Goal: Task Accomplishment & Management: Manage account settings

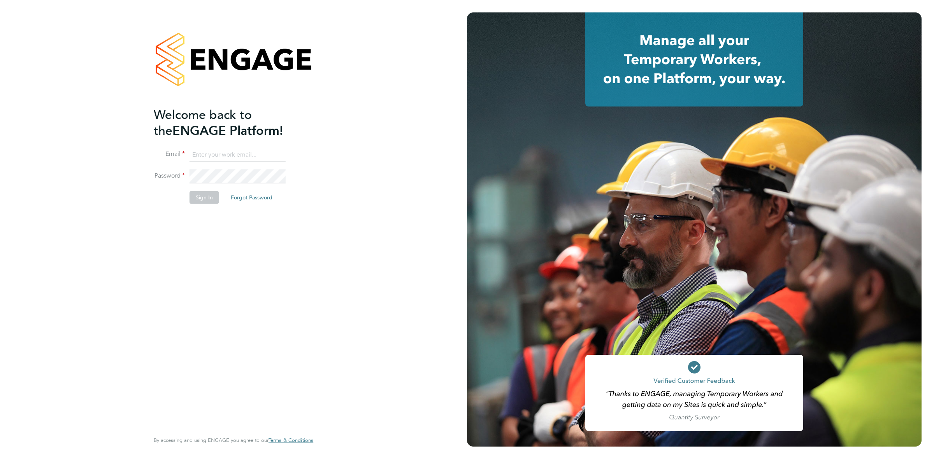
type input "[PERSON_NAME][EMAIL_ADDRESS][DOMAIN_NAME]"
click at [208, 188] on li "Password" at bounding box center [230, 181] width 152 height 22
click at [207, 195] on button "Sign In" at bounding box center [204, 197] width 30 height 12
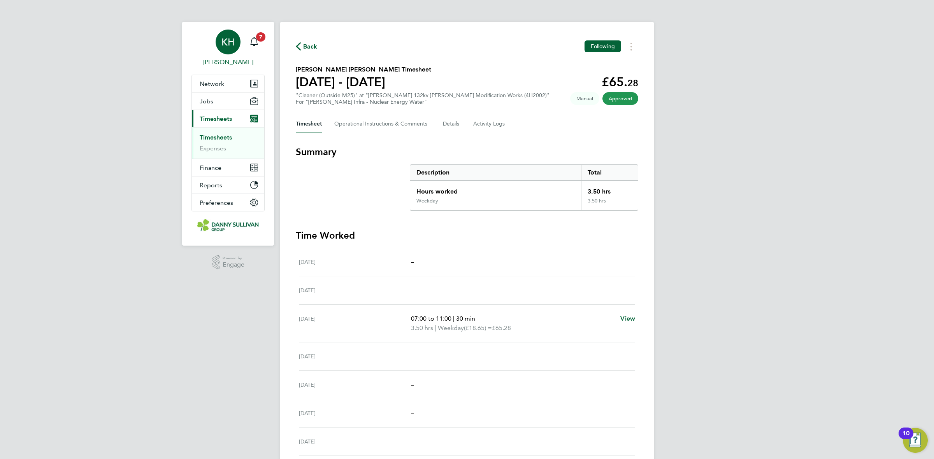
click at [264, 45] on link "KH [PERSON_NAME]" at bounding box center [227, 48] width 73 height 37
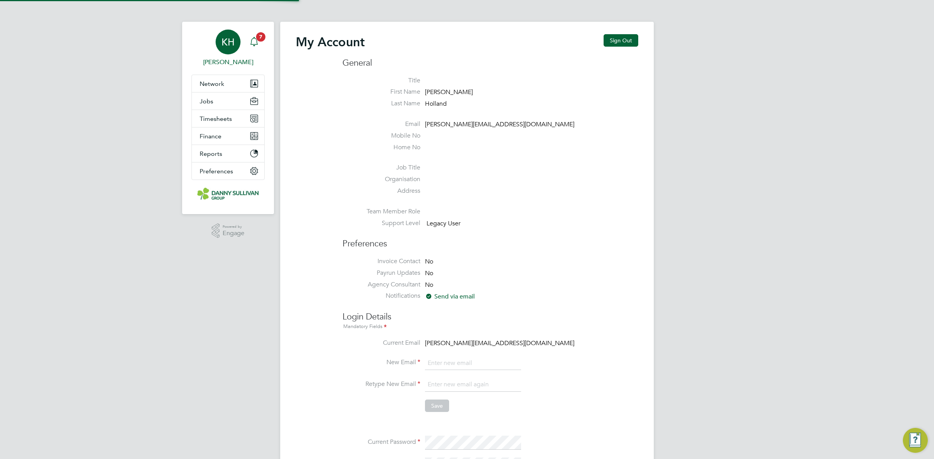
type input "[PERSON_NAME][EMAIL_ADDRESS][DOMAIN_NAME]"
click at [255, 40] on icon "Main navigation" at bounding box center [253, 41] width 9 height 9
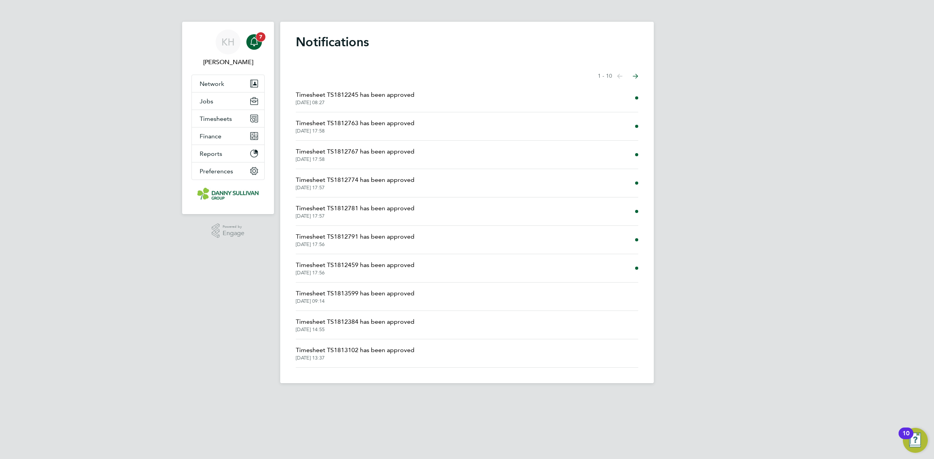
click at [255, 41] on icon "Main navigation" at bounding box center [253, 41] width 9 height 9
click at [335, 100] on span "[DATE] 08:27" at bounding box center [355, 103] width 119 height 6
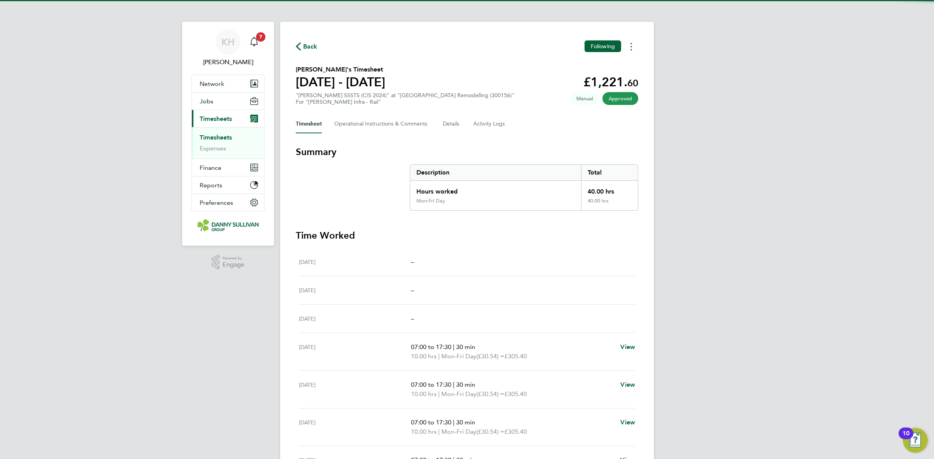
click at [633, 45] on button "Timesheets Menu" at bounding box center [631, 46] width 14 height 12
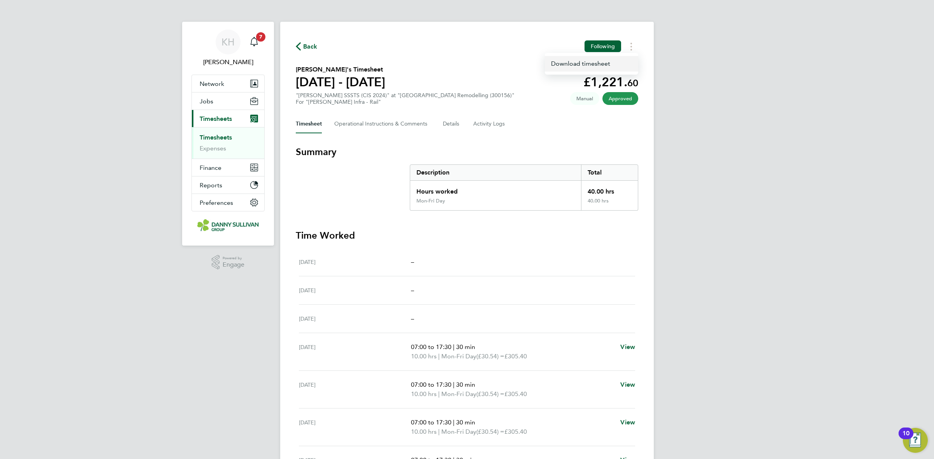
click at [623, 67] on link "Download timesheet" at bounding box center [591, 64] width 93 height 16
click at [257, 47] on div "Main navigation" at bounding box center [254, 42] width 16 height 16
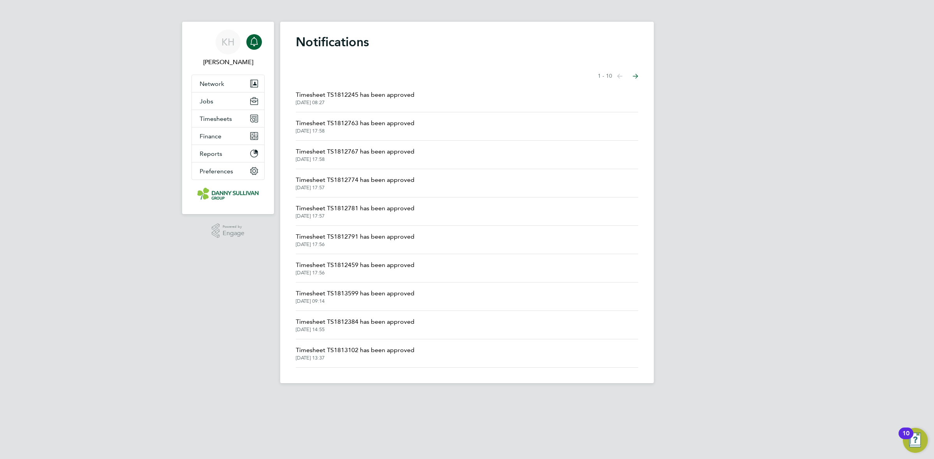
click at [365, 128] on span "[DATE] 17:58" at bounding box center [355, 131] width 119 height 6
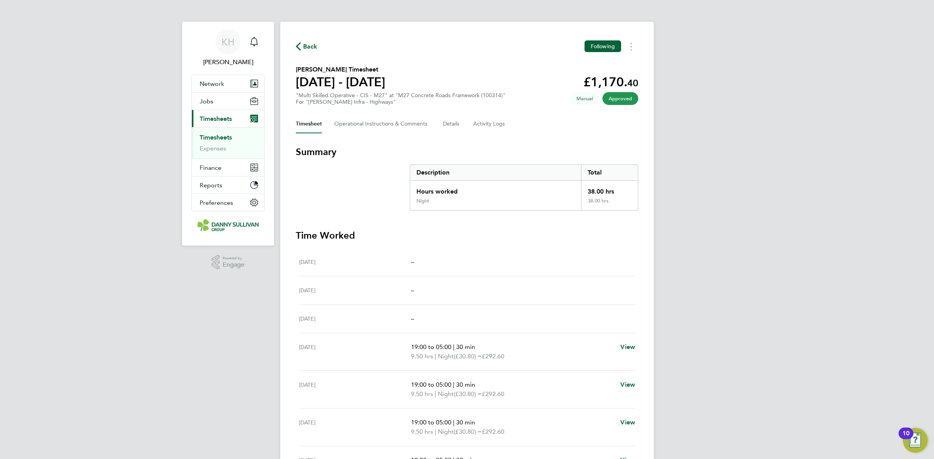
click at [627, 54] on div "Back Following [PERSON_NAME] Timesheet [DATE] - [DATE] £1,170. 40 "Multi Skille…" at bounding box center [466, 281] width 373 height 519
click at [633, 49] on button "Timesheets Menu" at bounding box center [631, 46] width 14 height 12
click at [611, 66] on link "Download timesheet" at bounding box center [591, 64] width 93 height 16
click at [300, 49] on icon "button" at bounding box center [298, 46] width 5 height 8
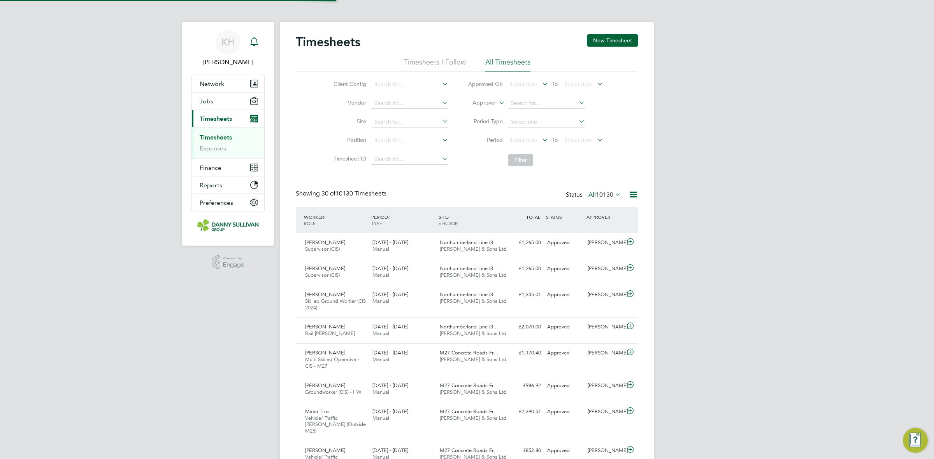
click at [248, 37] on div "Main navigation" at bounding box center [254, 42] width 16 height 16
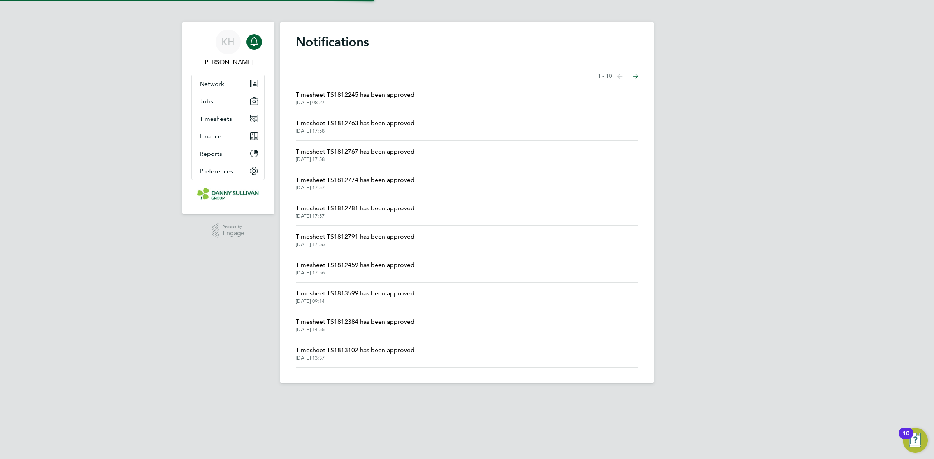
click at [253, 40] on icon "Main navigation" at bounding box center [253, 41] width 9 height 9
click at [316, 154] on span "Timesheet TS1812767 has been approved" at bounding box center [355, 151] width 119 height 9
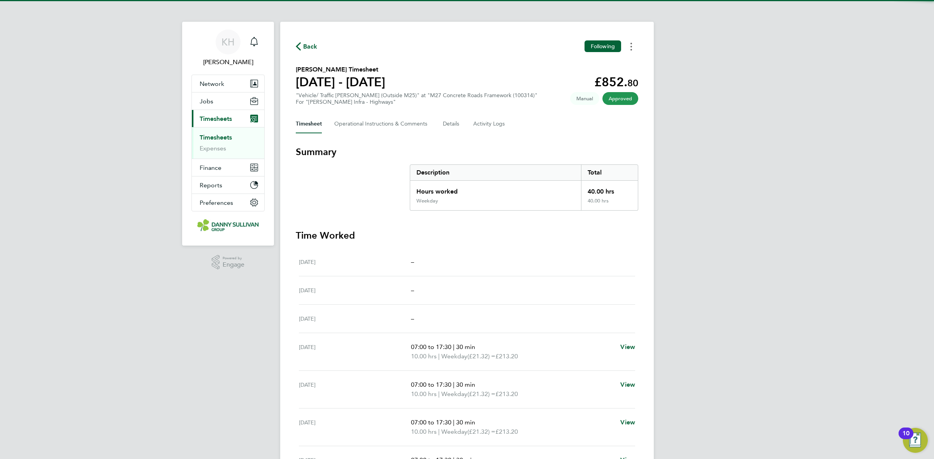
click at [631, 49] on icon "Timesheets Menu" at bounding box center [631, 47] width 2 height 8
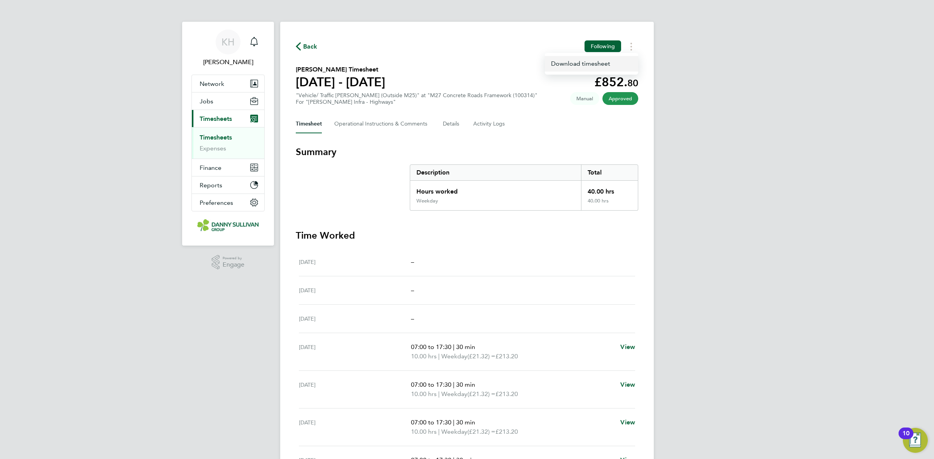
click at [599, 67] on link "Download timesheet" at bounding box center [591, 64] width 93 height 16
click at [248, 37] on div "Main navigation" at bounding box center [254, 42] width 16 height 16
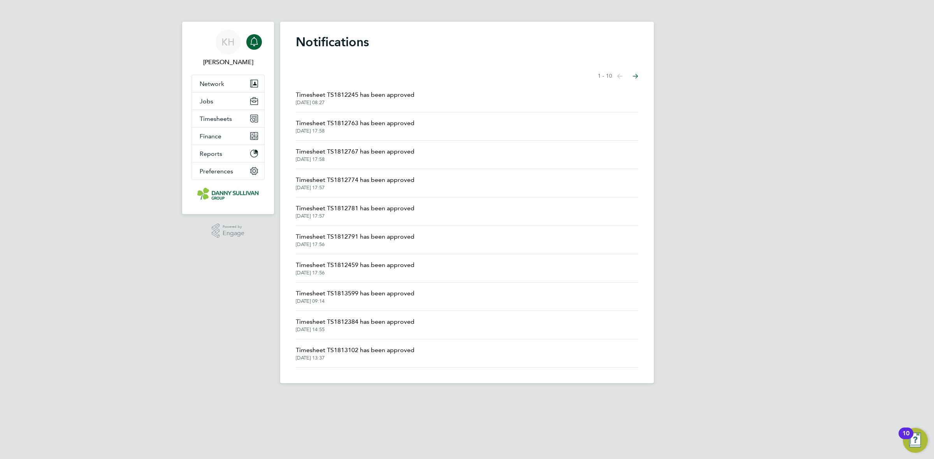
click at [320, 178] on span "Timesheet TS1812774 has been approved" at bounding box center [355, 179] width 119 height 9
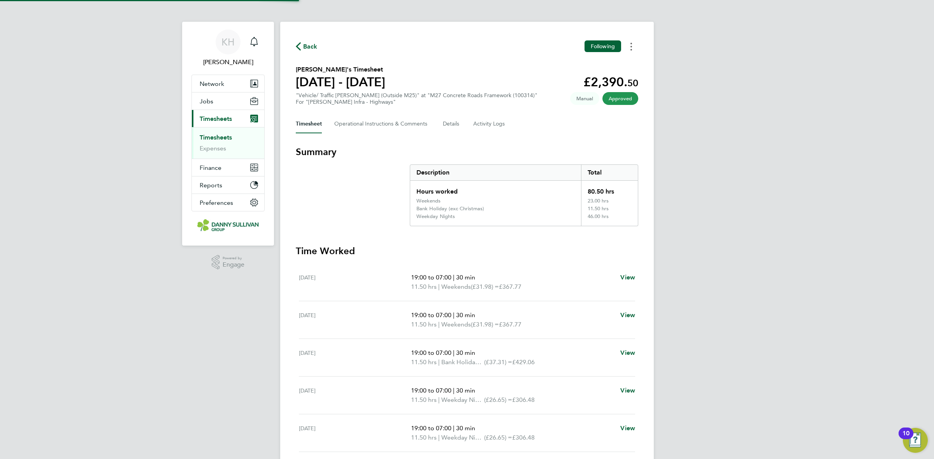
click at [627, 52] on button "Timesheets Menu" at bounding box center [631, 46] width 14 height 12
click at [613, 69] on link "Download timesheet" at bounding box center [591, 64] width 93 height 16
click at [260, 43] on div "Main navigation" at bounding box center [254, 42] width 16 height 16
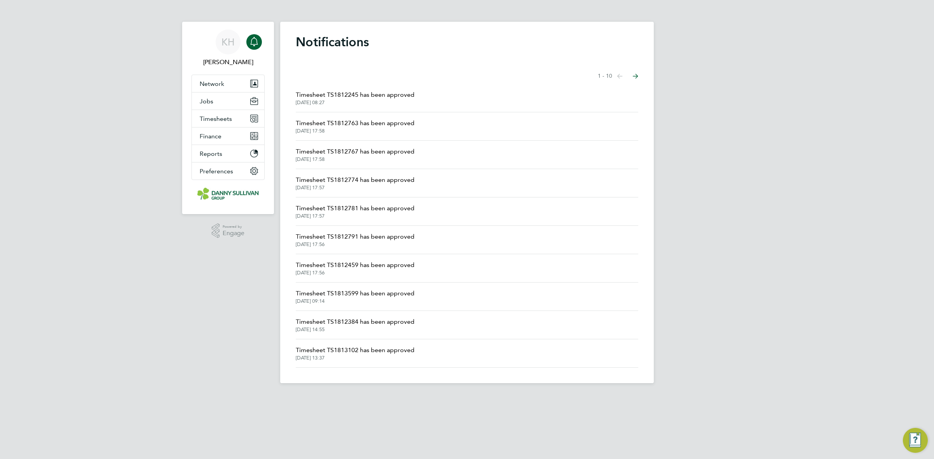
click at [342, 130] on span "[DATE] 17:58" at bounding box center [355, 131] width 119 height 6
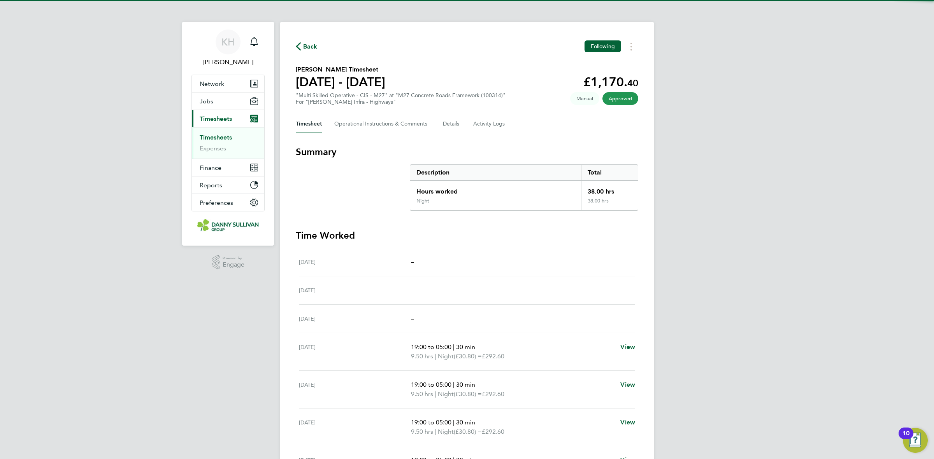
click at [308, 45] on span "Back" at bounding box center [310, 46] width 14 height 9
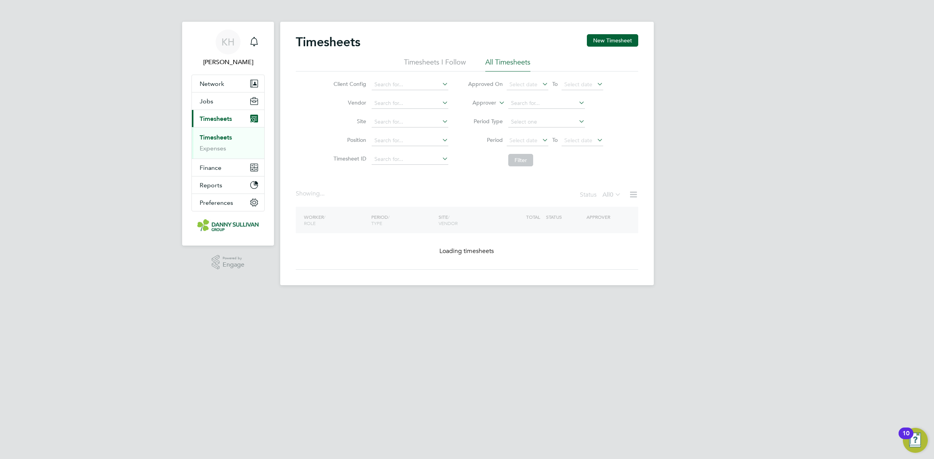
click at [257, 40] on icon "Main navigation" at bounding box center [253, 41] width 9 height 9
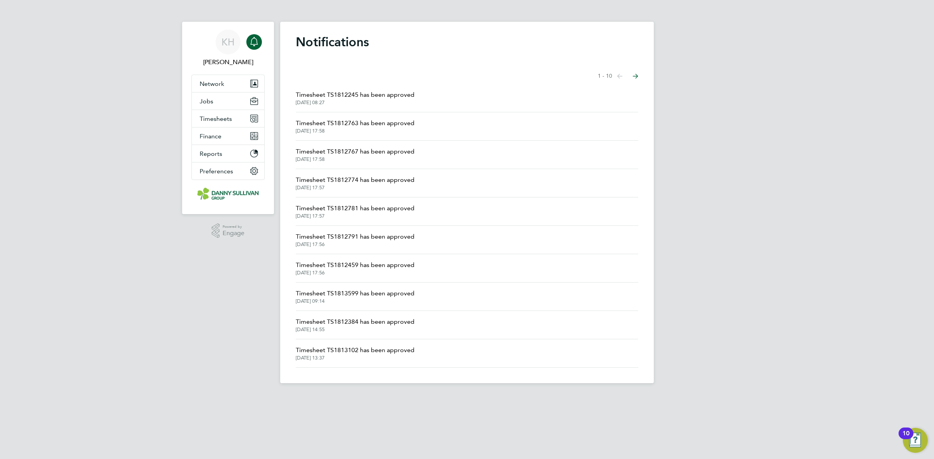
click at [726, 115] on div "KH [PERSON_NAME] Notifications Applications: Network Businesses Sites Workers C…" at bounding box center [467, 198] width 934 height 396
click at [318, 215] on span "[DATE] 17:57" at bounding box center [355, 216] width 119 height 6
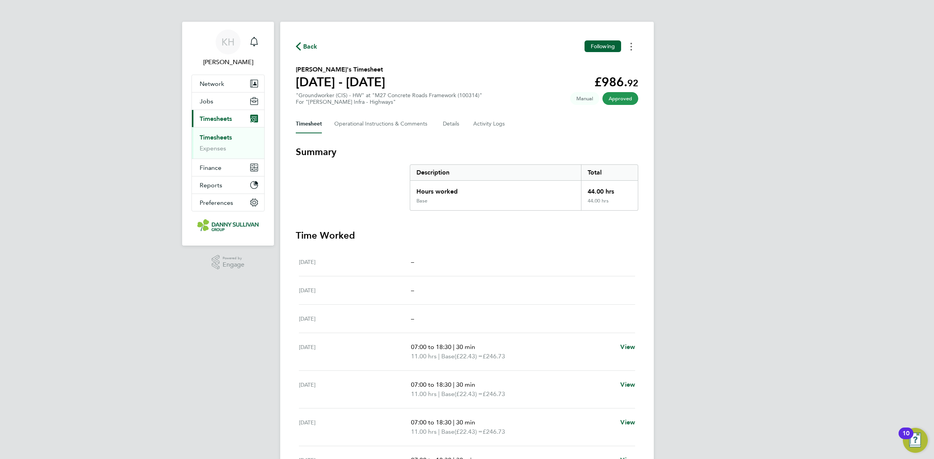
click at [634, 47] on button "Timesheets Menu" at bounding box center [631, 46] width 14 height 12
click at [619, 65] on link "Download timesheet" at bounding box center [591, 64] width 93 height 16
click at [255, 43] on icon "Main navigation" at bounding box center [253, 41] width 9 height 9
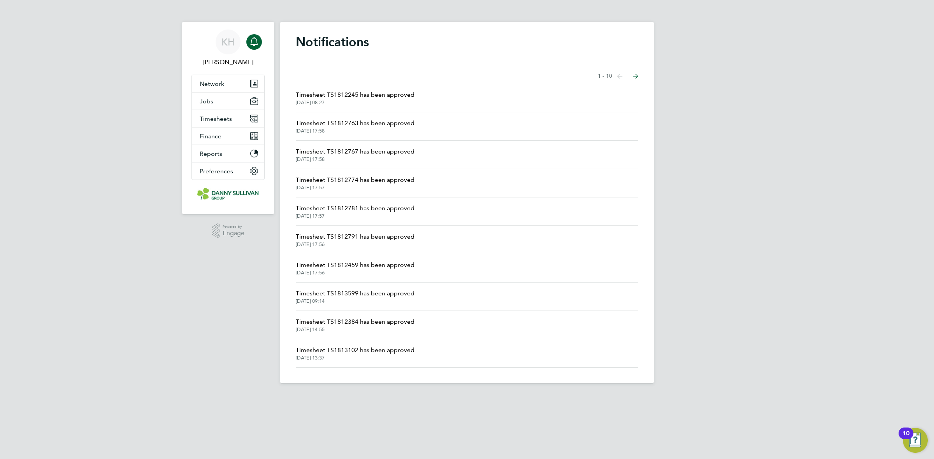
click at [349, 240] on span "Timesheet TS1812791 has been approved" at bounding box center [355, 236] width 119 height 9
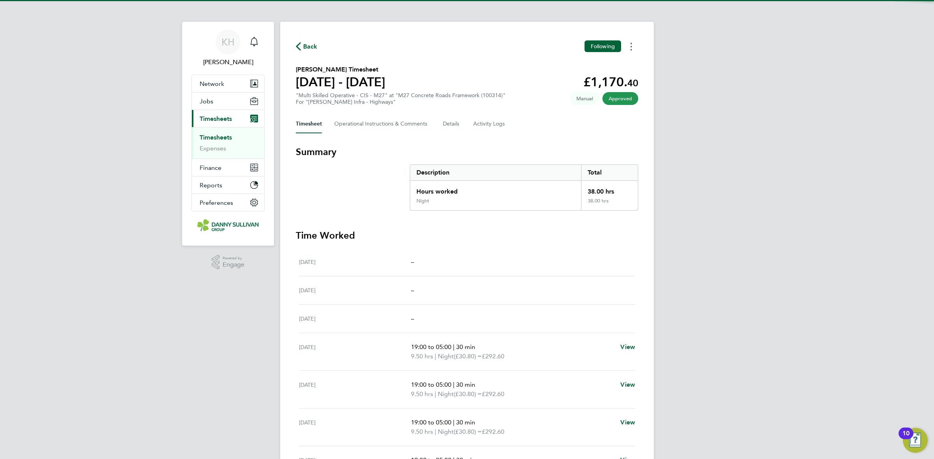
click at [631, 50] on circle "Timesheets Menu" at bounding box center [631, 50] width 2 height 2
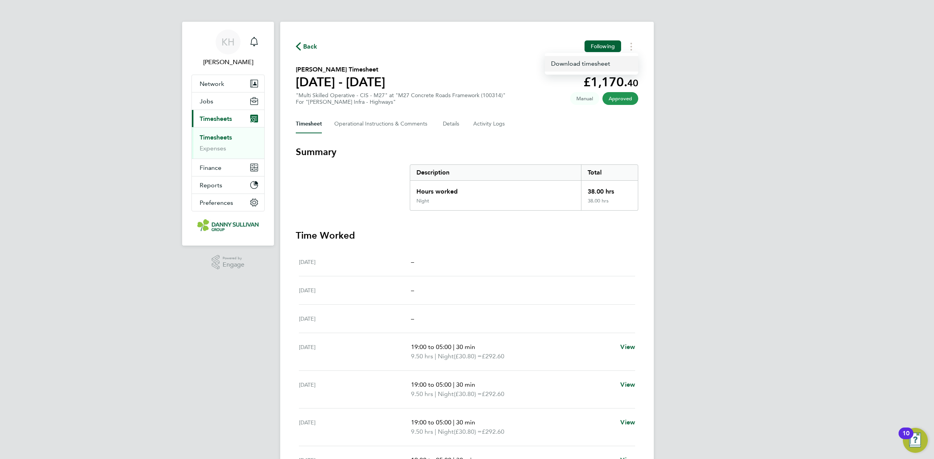
click at [618, 65] on link "Download timesheet" at bounding box center [591, 64] width 93 height 16
click at [253, 39] on icon "Main navigation" at bounding box center [253, 41] width 9 height 9
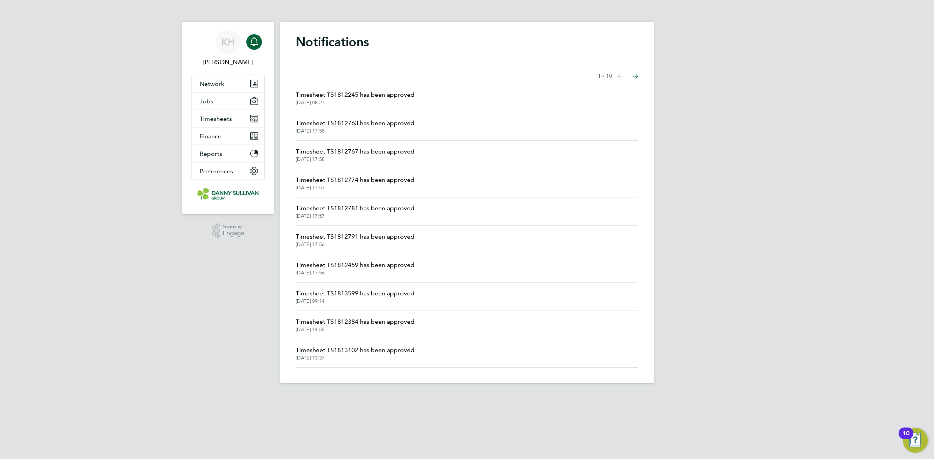
click at [366, 299] on span "[DATE] 09:14" at bounding box center [355, 301] width 119 height 6
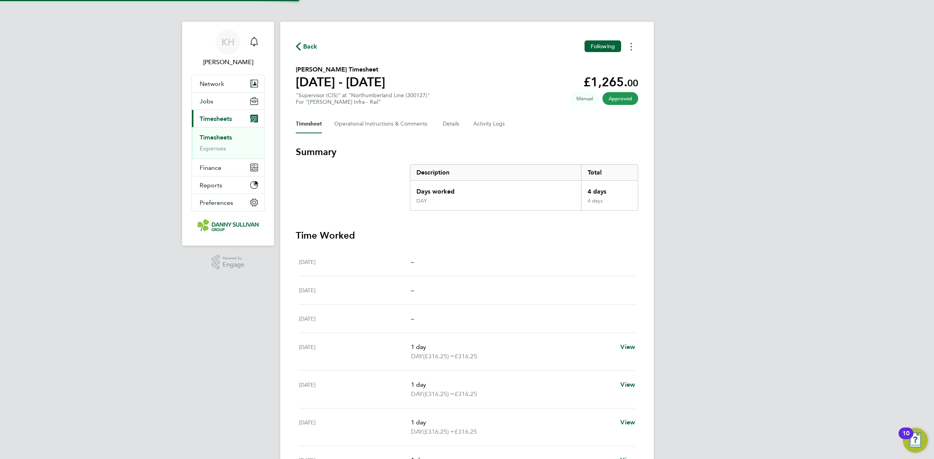
click at [627, 46] on button "Timesheets Menu" at bounding box center [631, 46] width 14 height 12
click at [522, 67] on section "[PERSON_NAME] Timesheet [DATE] - [DATE] £1,265. 00 "Supervisor (CIS)" at "North…" at bounding box center [467, 85] width 342 height 40
click at [305, 43] on span "Back" at bounding box center [310, 46] width 14 height 9
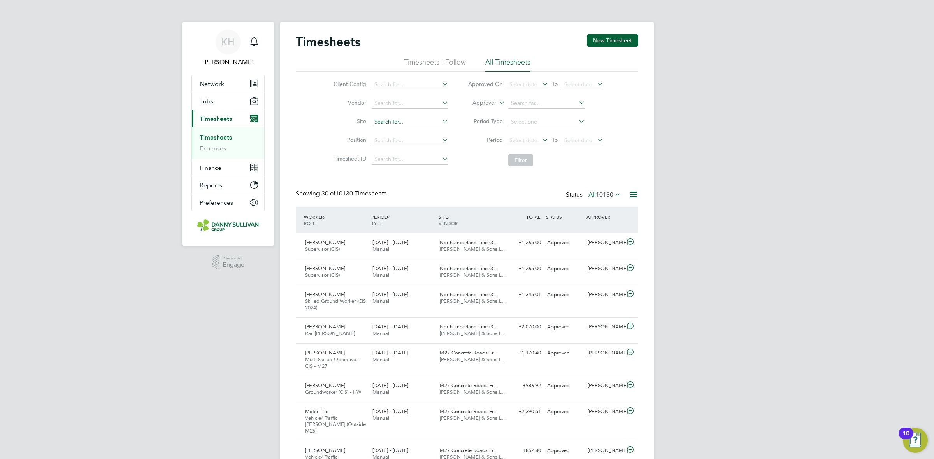
click at [388, 124] on input at bounding box center [409, 122] width 77 height 11
click at [386, 133] on b "[PERSON_NAME]" at bounding box center [396, 132] width 45 height 7
type input "[PERSON_NAME] 132kv [PERSON_NAME] Modification Works (4H2002)"
click at [515, 159] on button "Filter" at bounding box center [520, 160] width 25 height 12
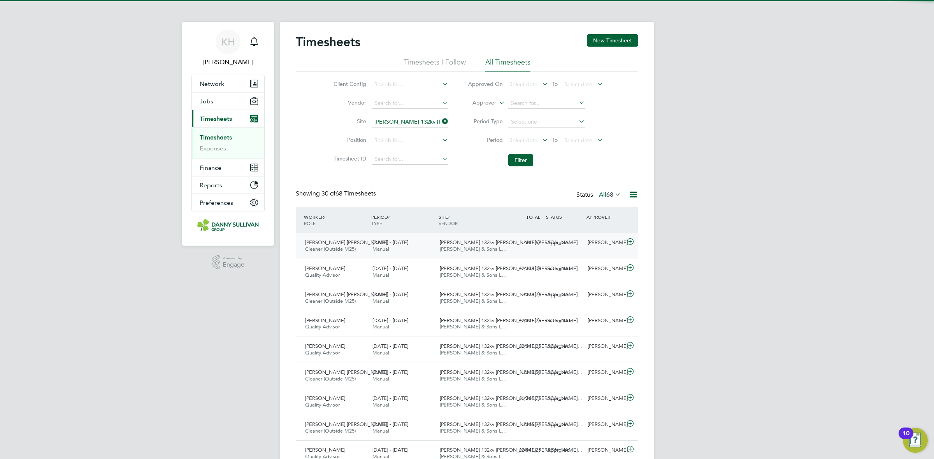
scroll to position [19, 67]
